Goal: Task Accomplishment & Management: Complete application form

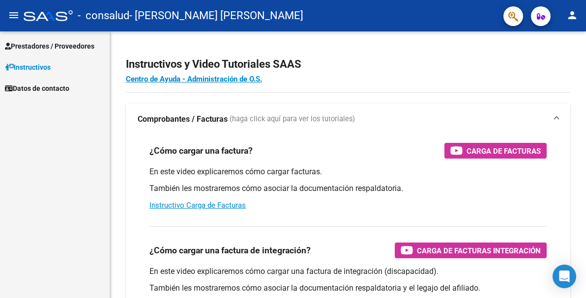
click at [100, 43] on link "Prestadores / Proveedores" at bounding box center [55, 45] width 110 height 21
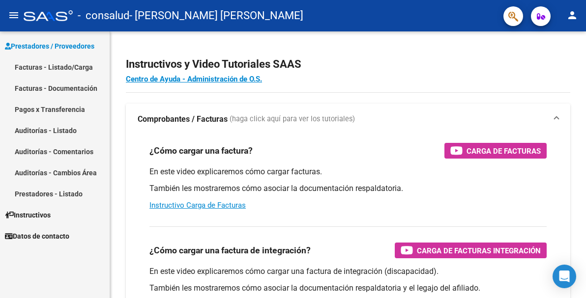
click at [53, 66] on link "Facturas - Listado/Carga" at bounding box center [55, 67] width 110 height 21
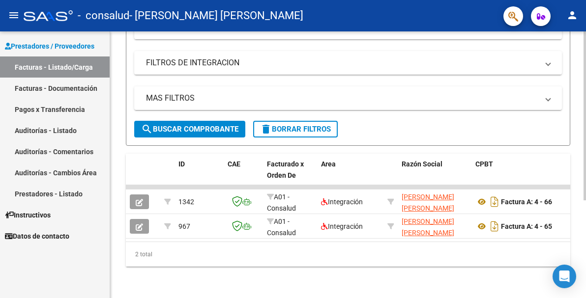
scroll to position [154, 0]
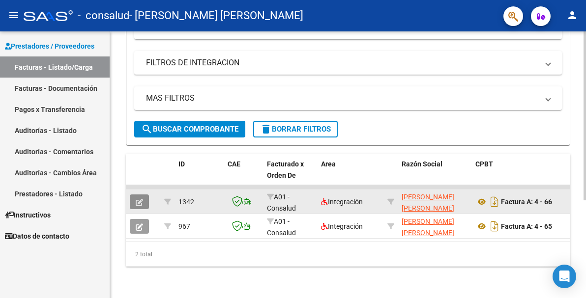
click at [139, 199] on icon "button" at bounding box center [139, 202] width 7 height 7
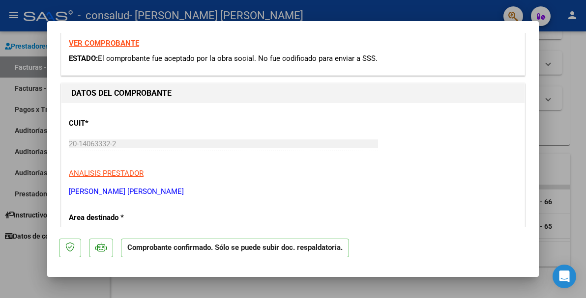
scroll to position [0, 0]
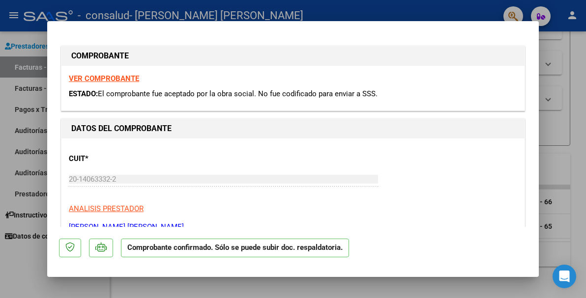
click at [555, 64] on div at bounding box center [293, 149] width 586 height 298
type input "$ 0,00"
